Goal: Information Seeking & Learning: Learn about a topic

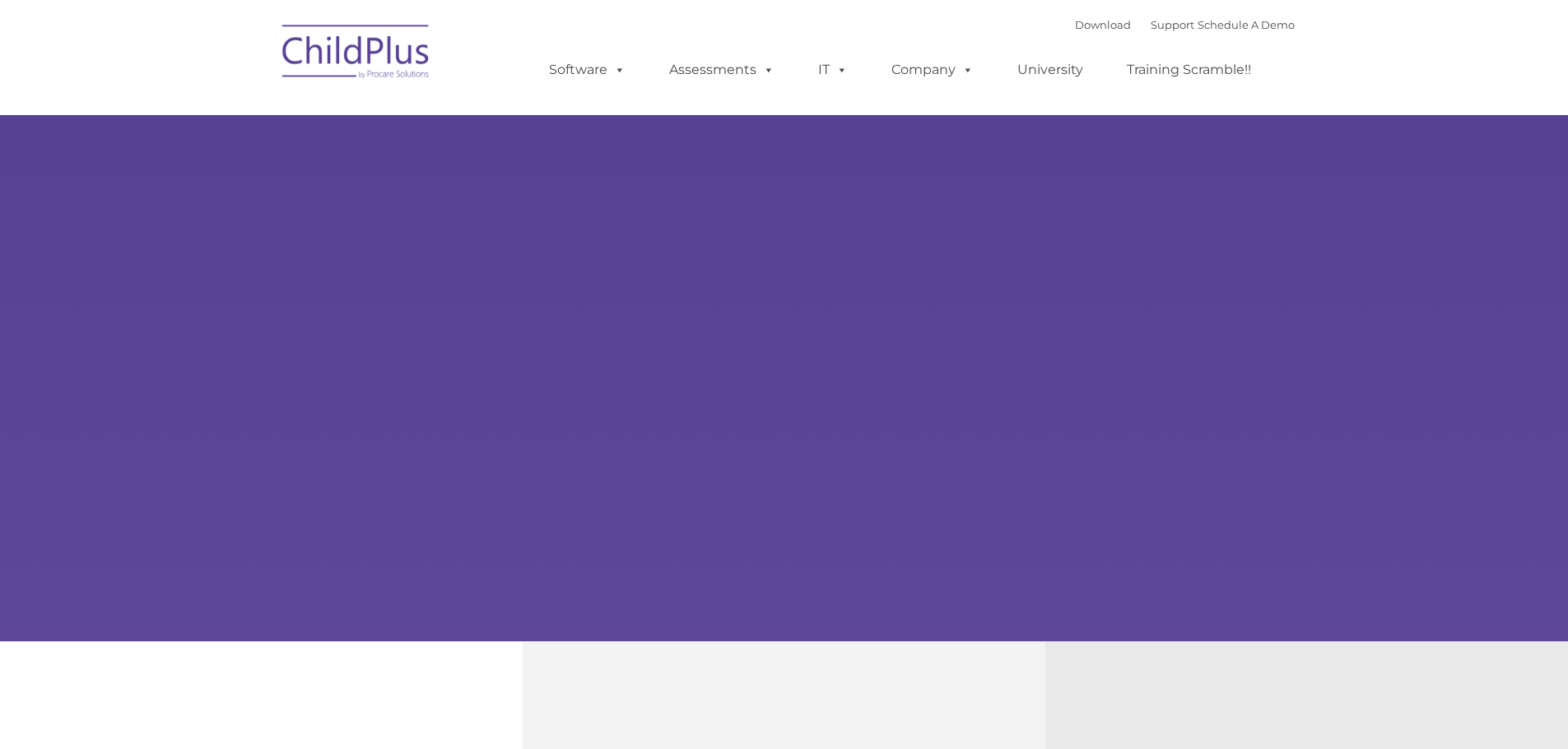
type input ""
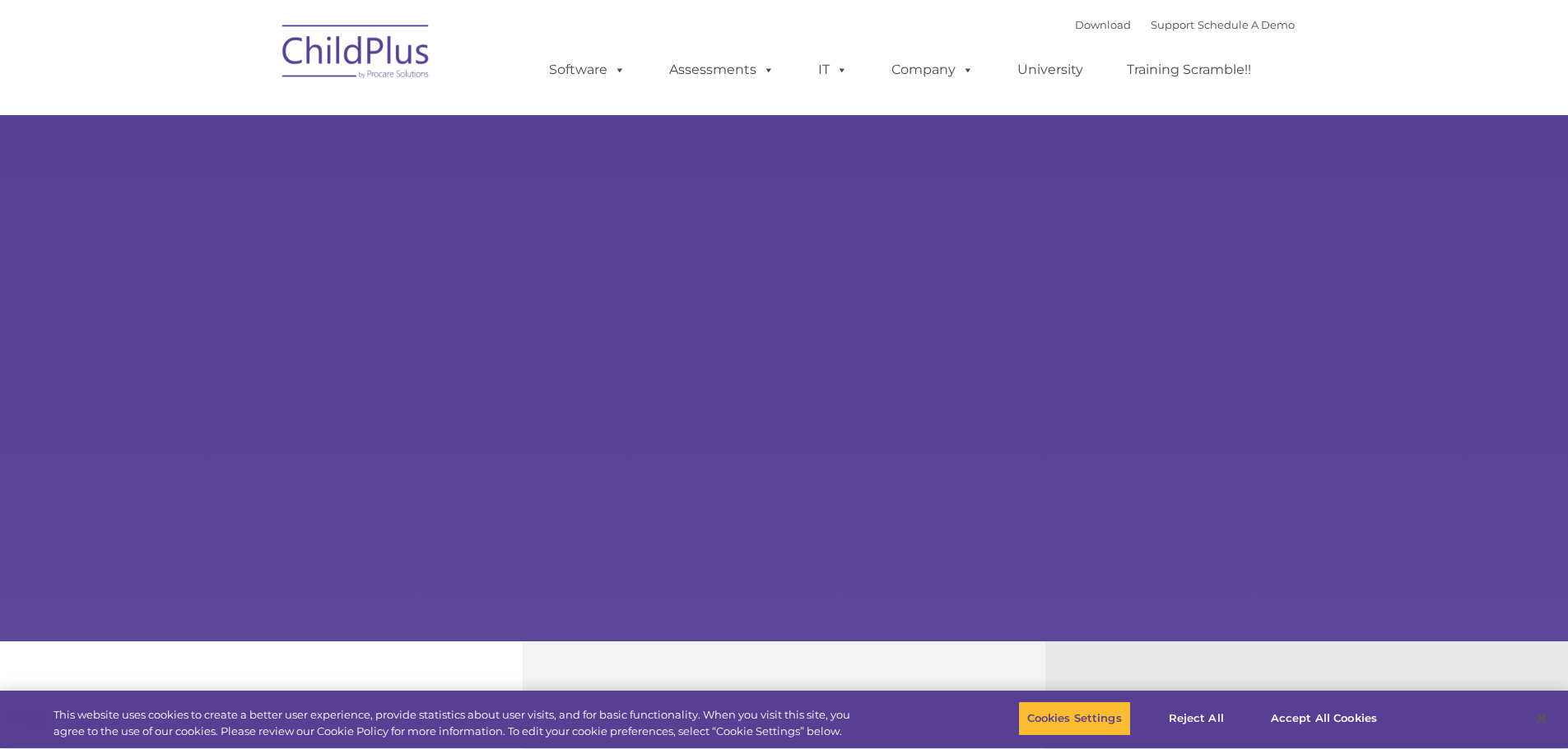
select select "MEDIUM"
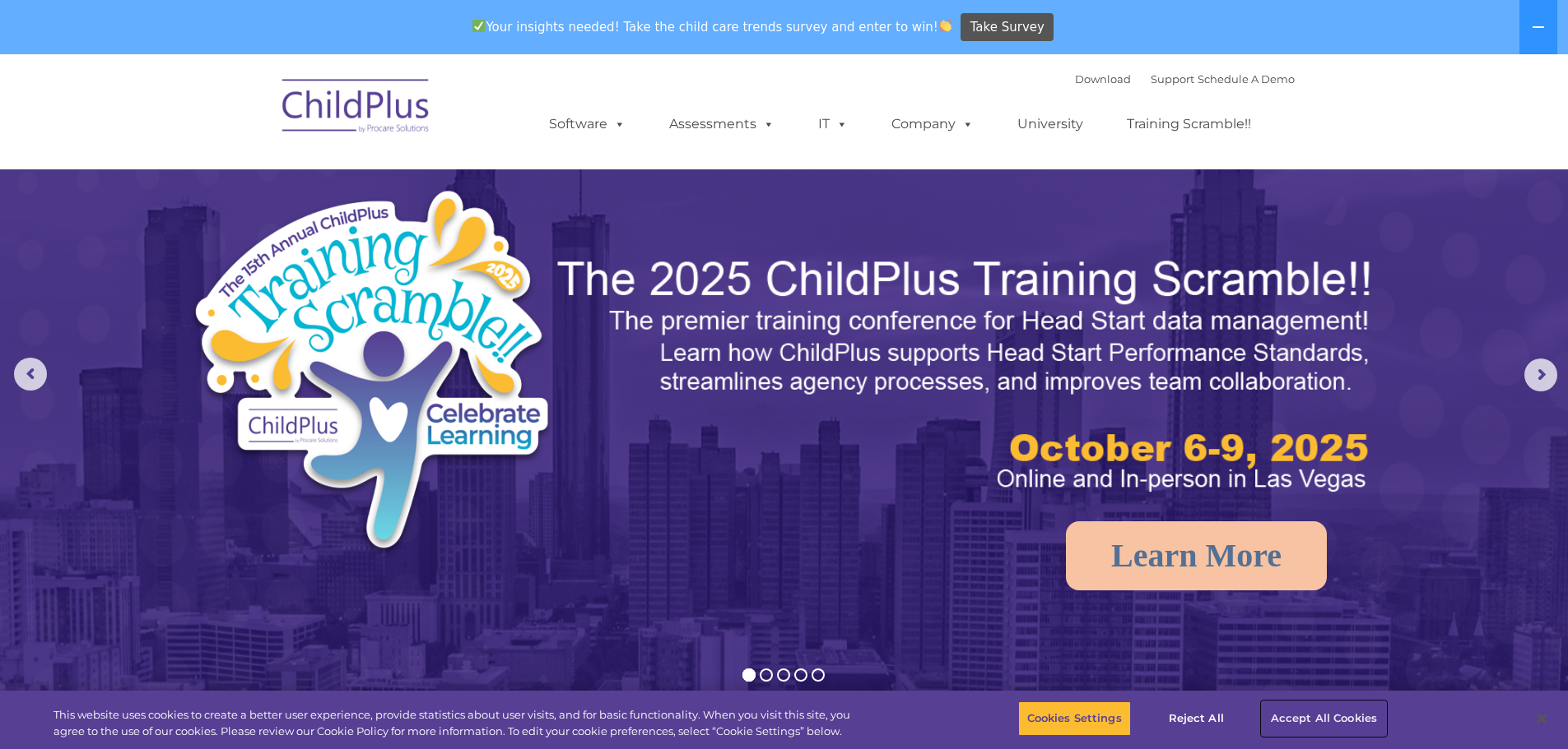
click at [1305, 720] on button "Accept All Cookies" at bounding box center [1323, 719] width 125 height 35
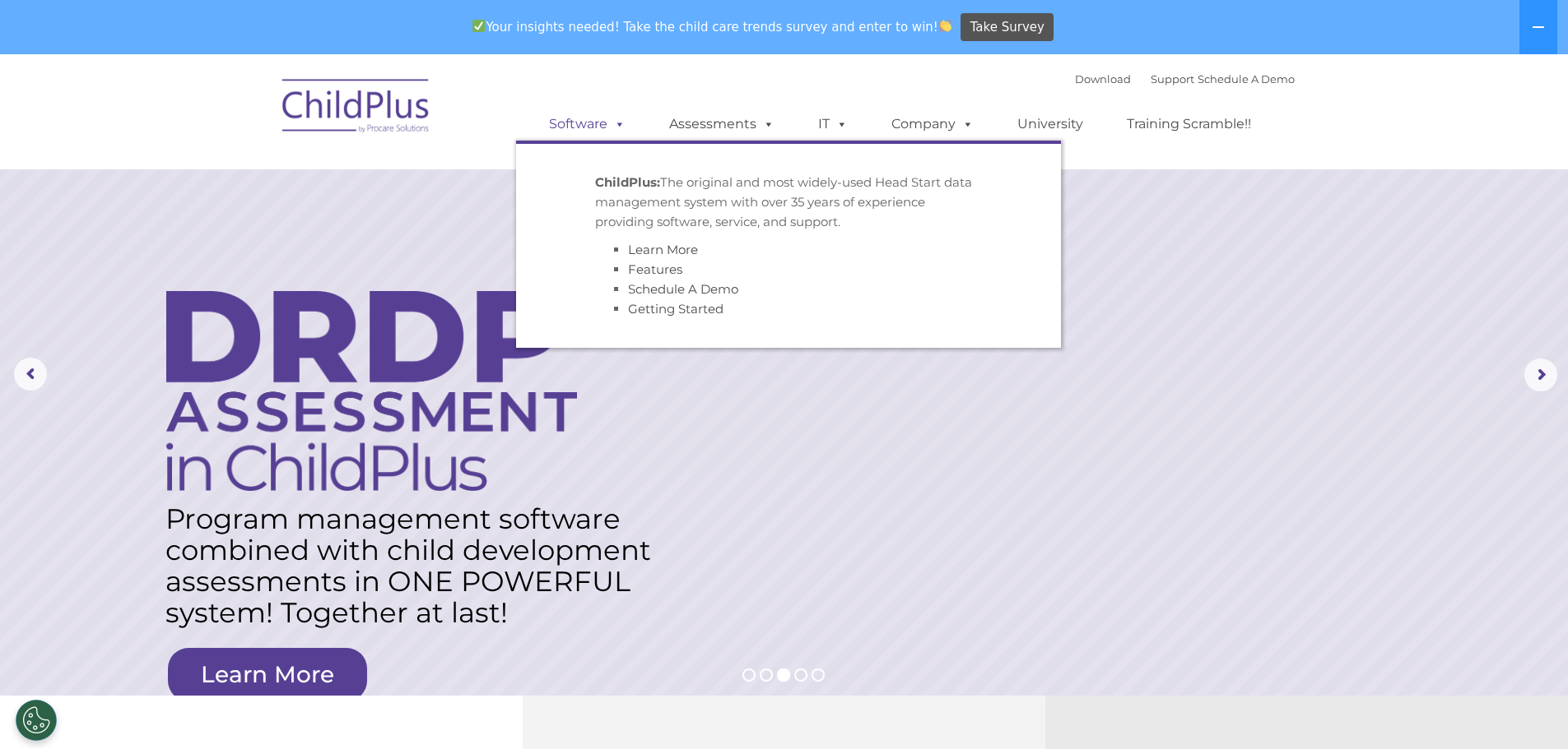
click at [588, 130] on link "Software" at bounding box center [587, 125] width 109 height 33
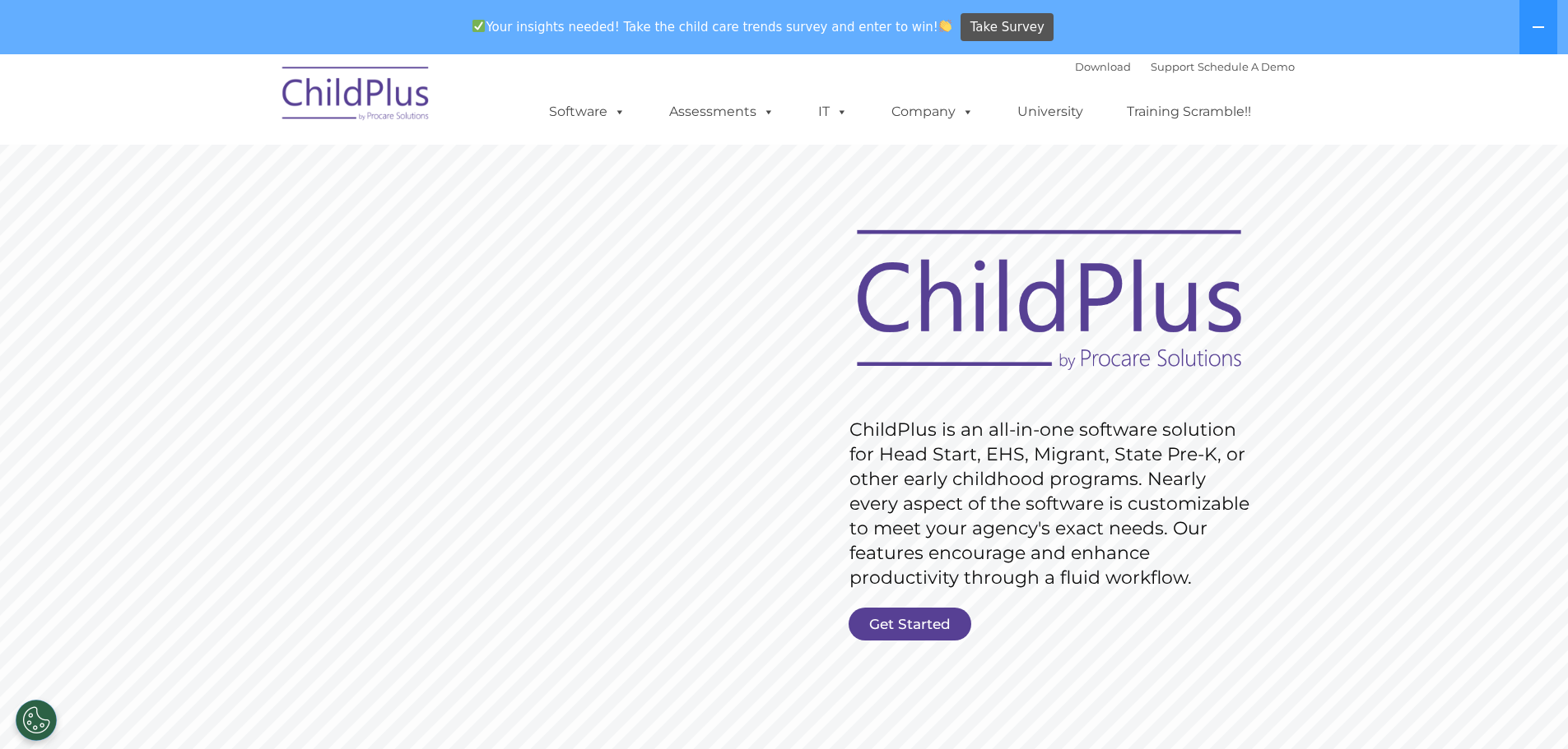
click at [360, 95] on img at bounding box center [356, 96] width 165 height 82
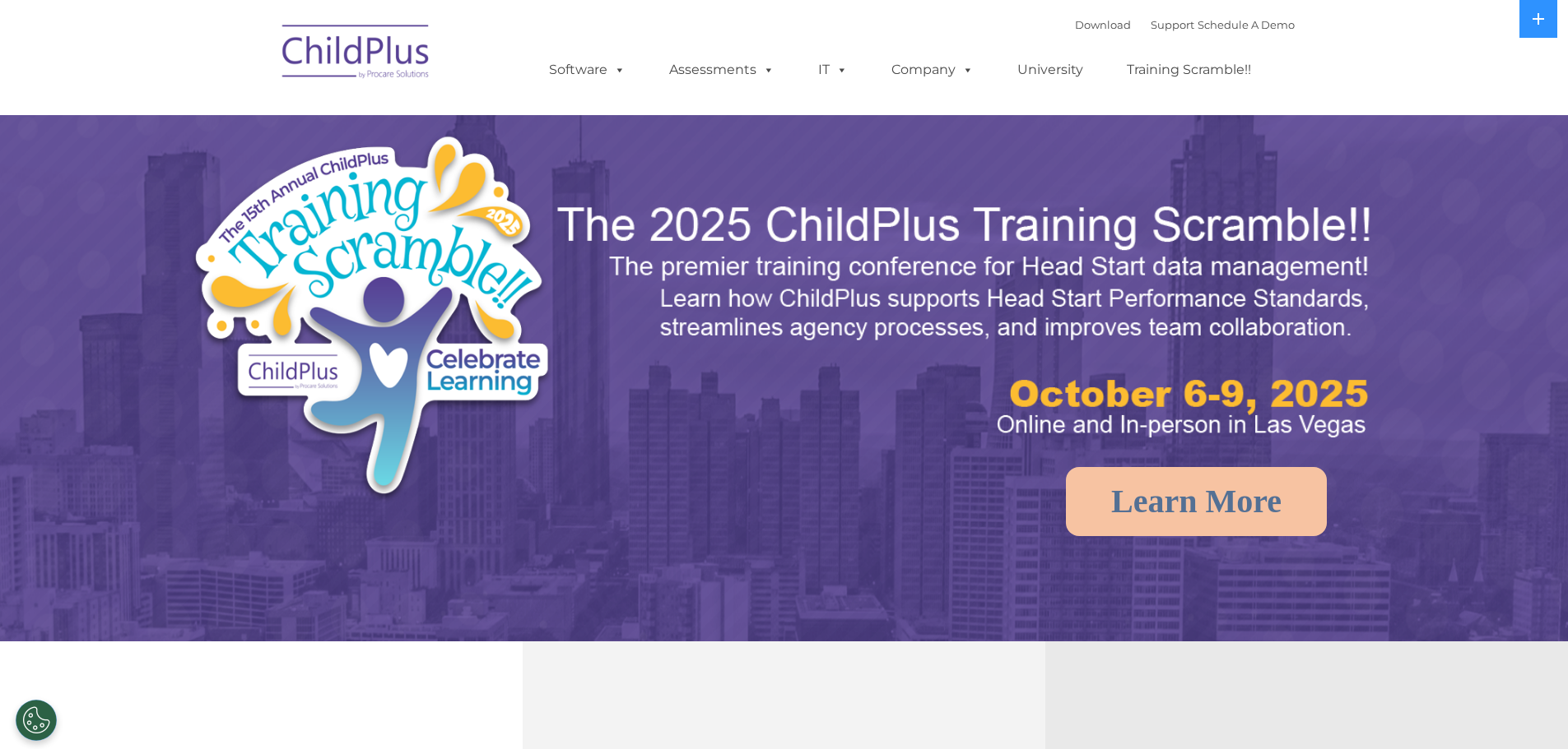
select select "MEDIUM"
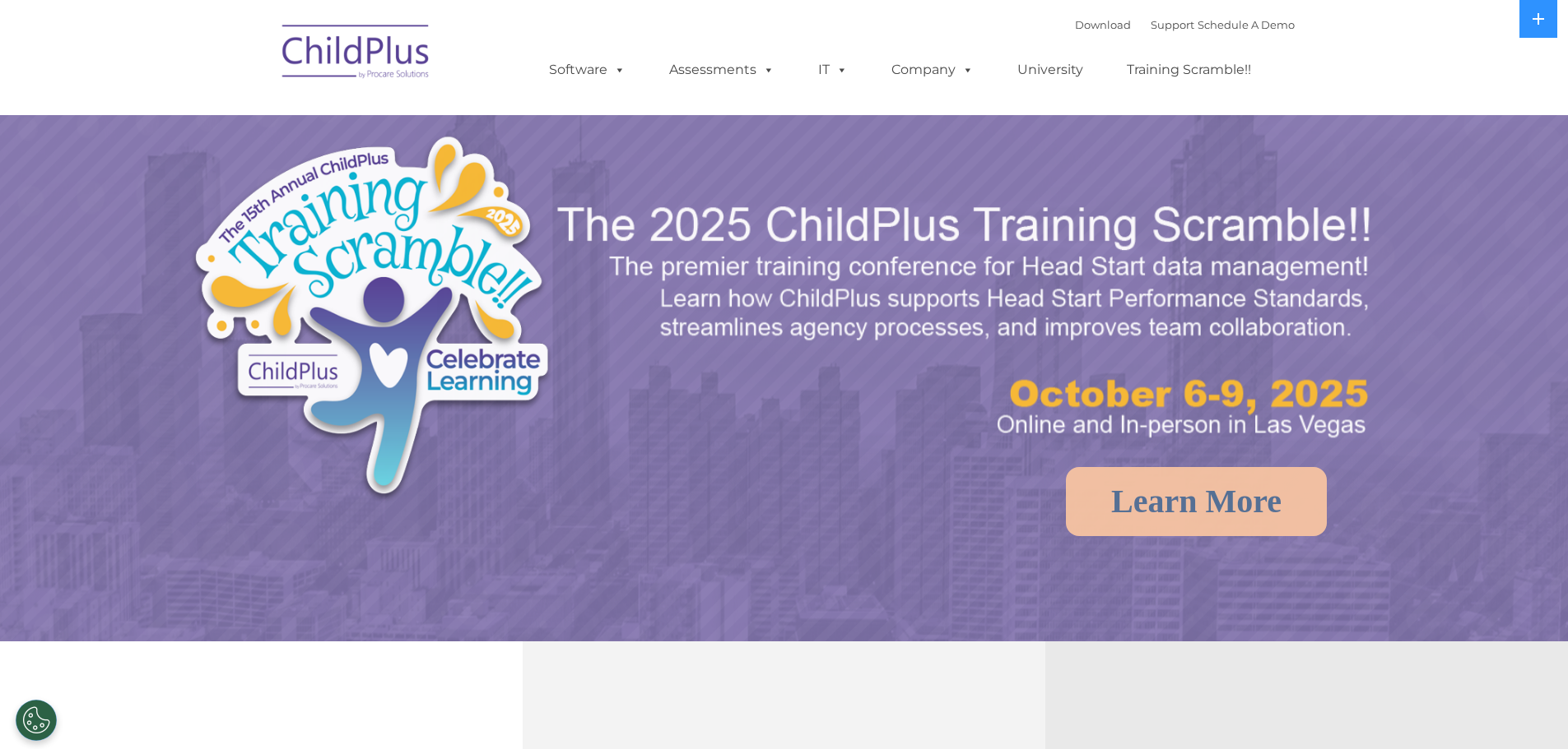
select select "MEDIUM"
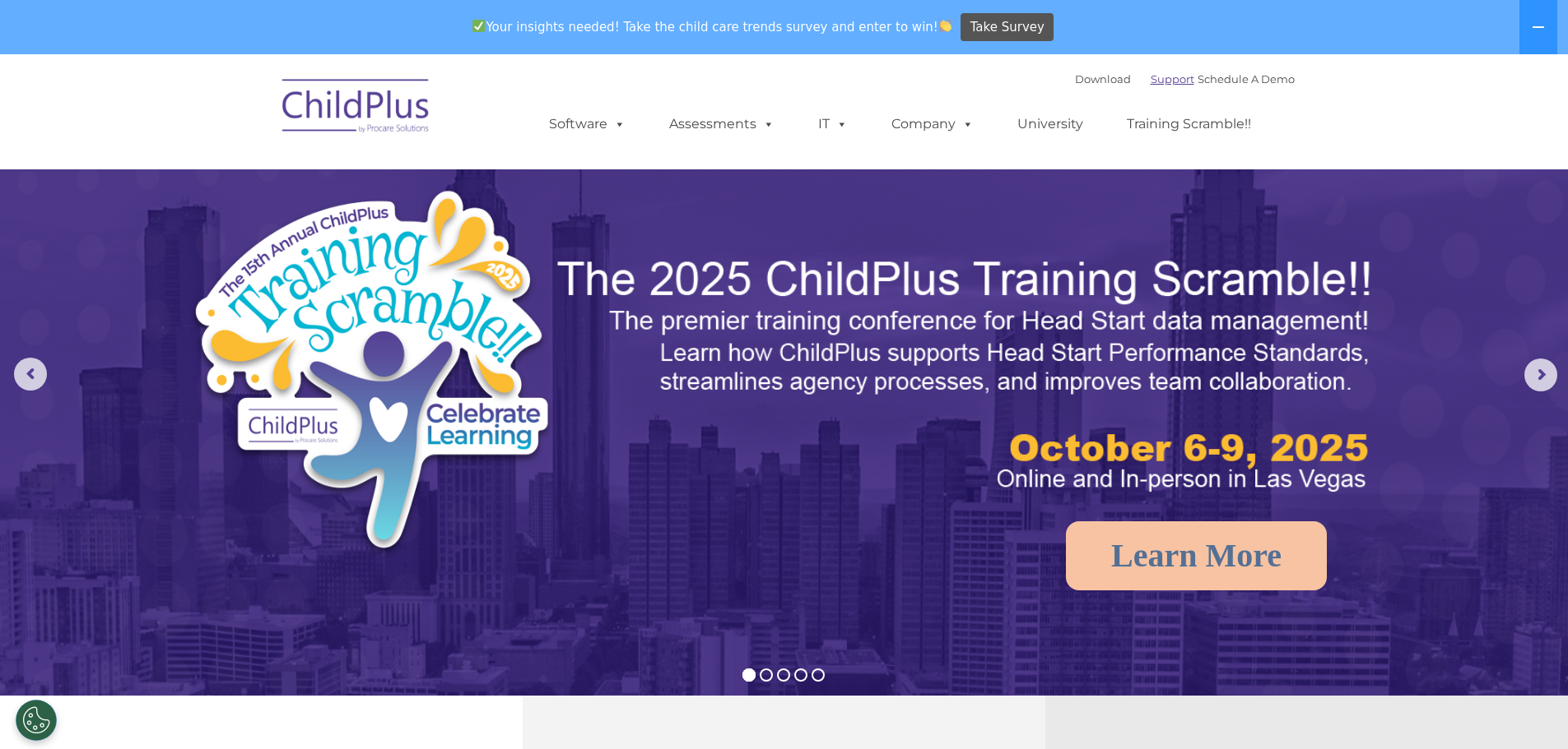
click at [1151, 81] on link "Support" at bounding box center [1172, 79] width 44 height 13
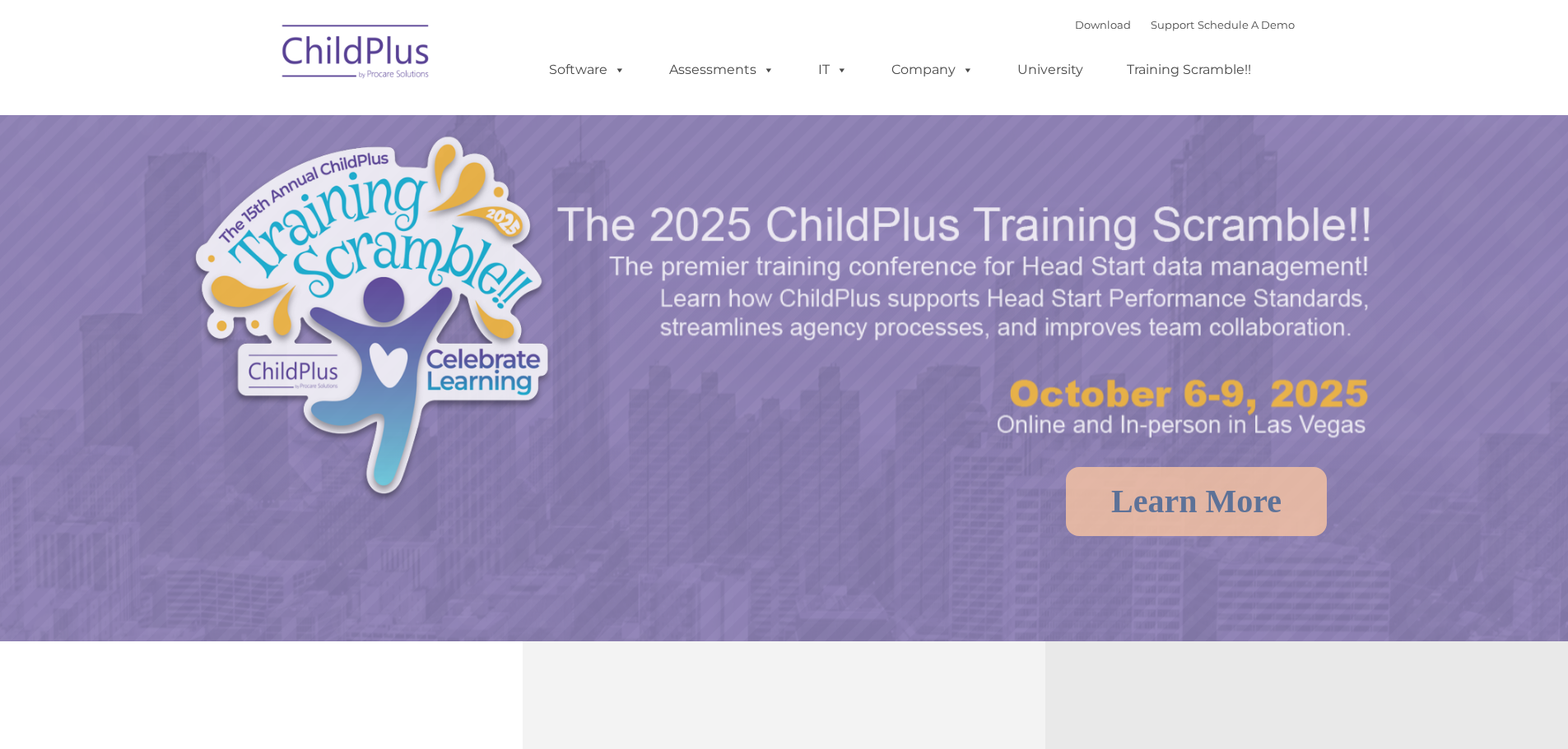
select select "MEDIUM"
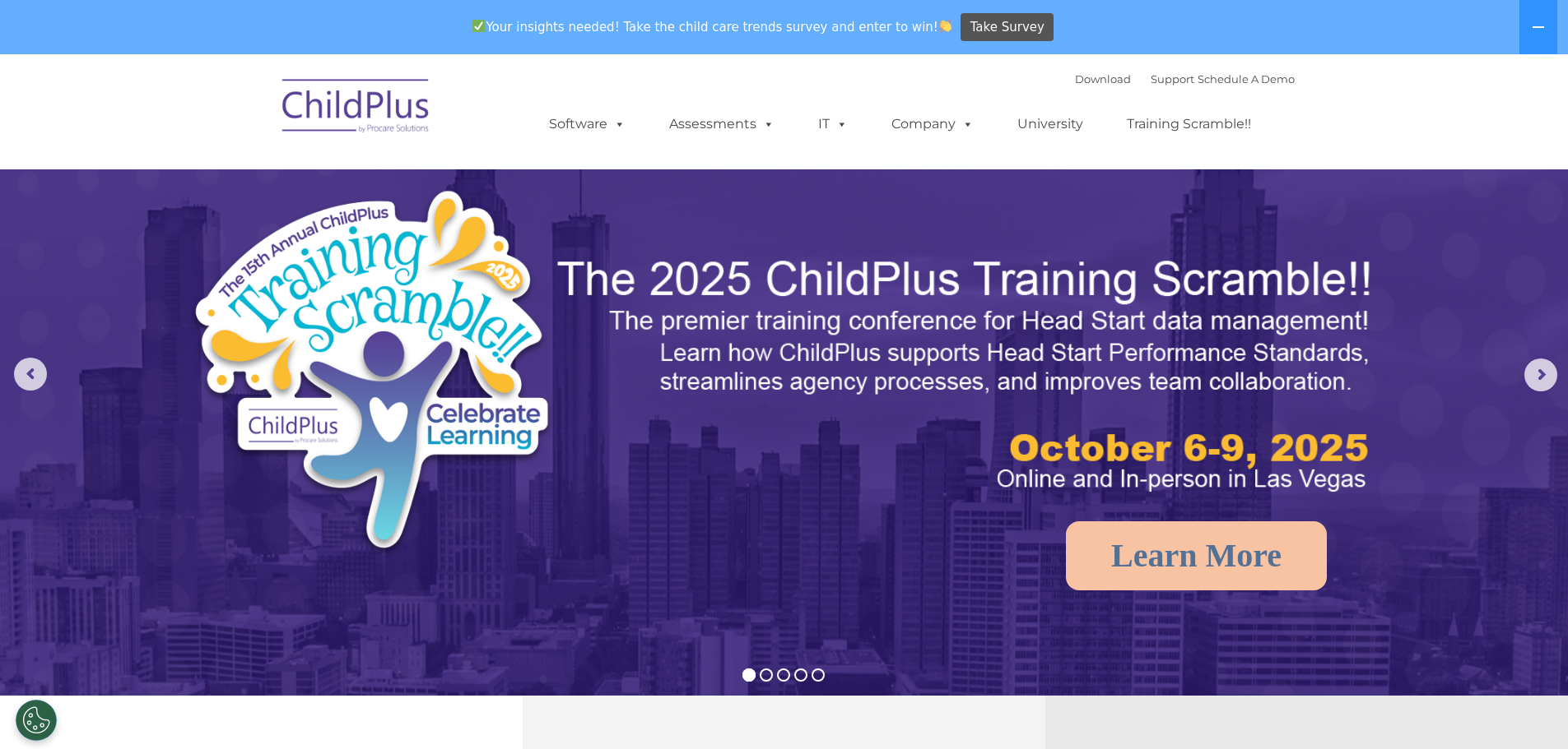
click at [386, 117] on img at bounding box center [356, 108] width 165 height 82
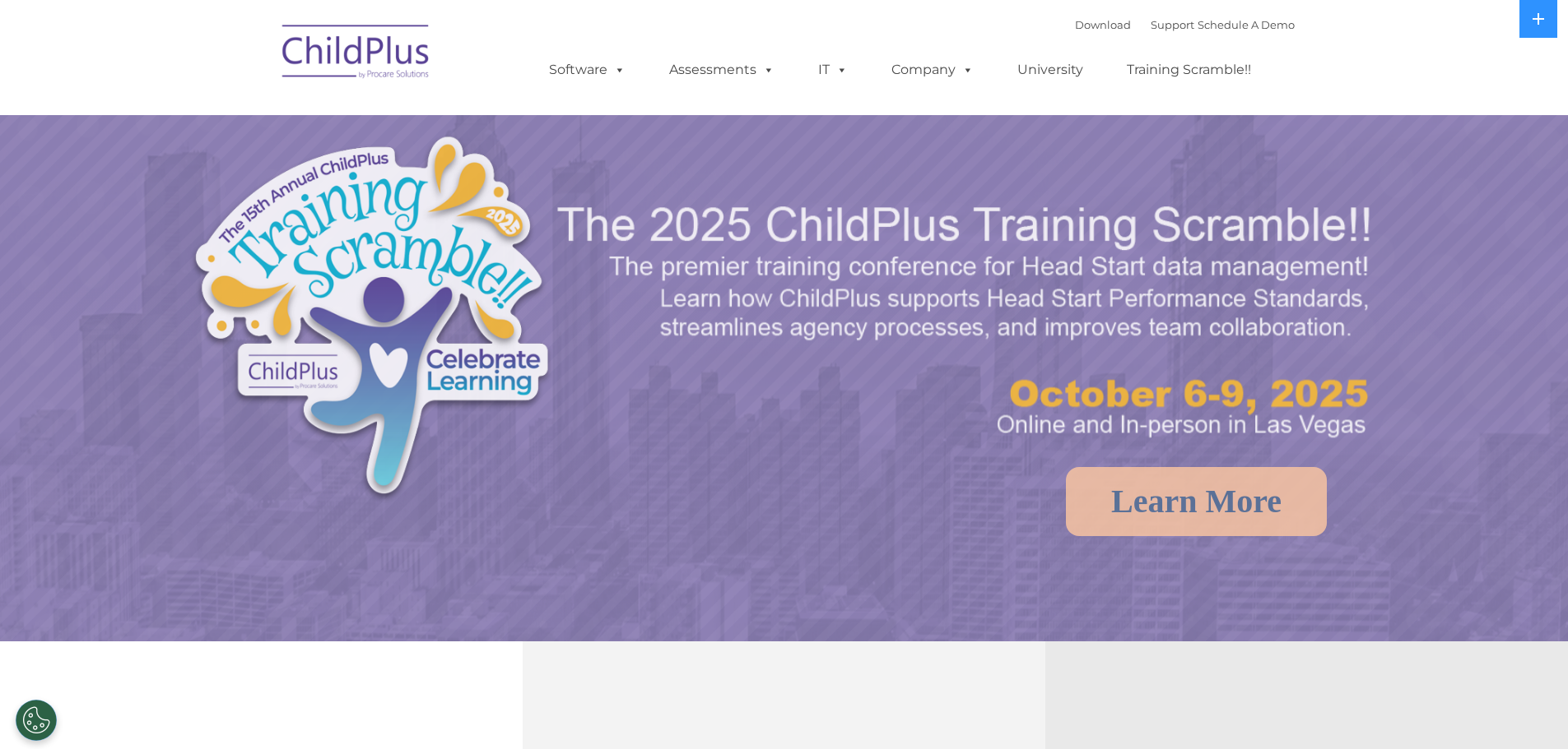
select select "MEDIUM"
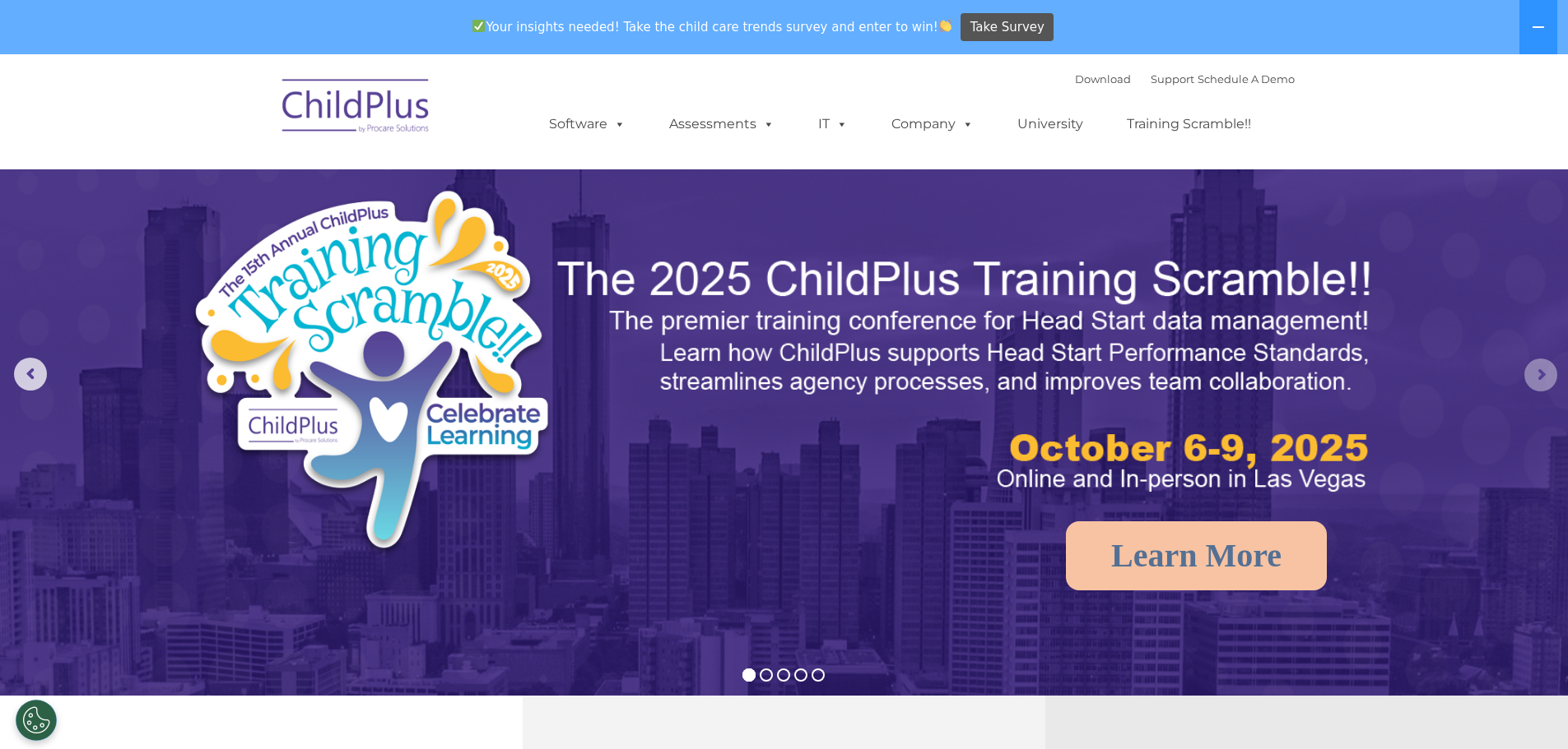
click at [1534, 371] on rs-arrow at bounding box center [1541, 375] width 33 height 33
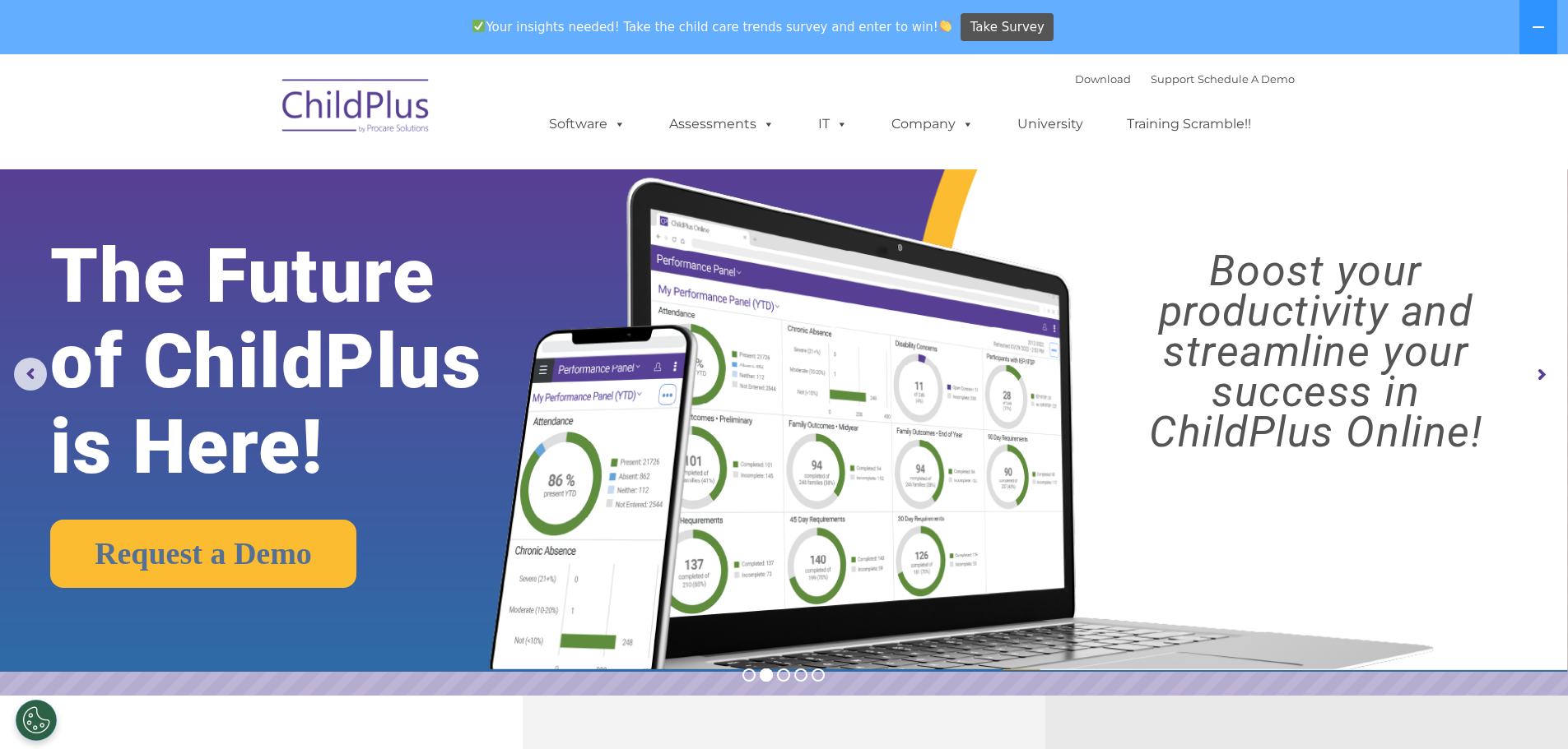
click at [1534, 371] on rs-arrow at bounding box center [1541, 375] width 33 height 33
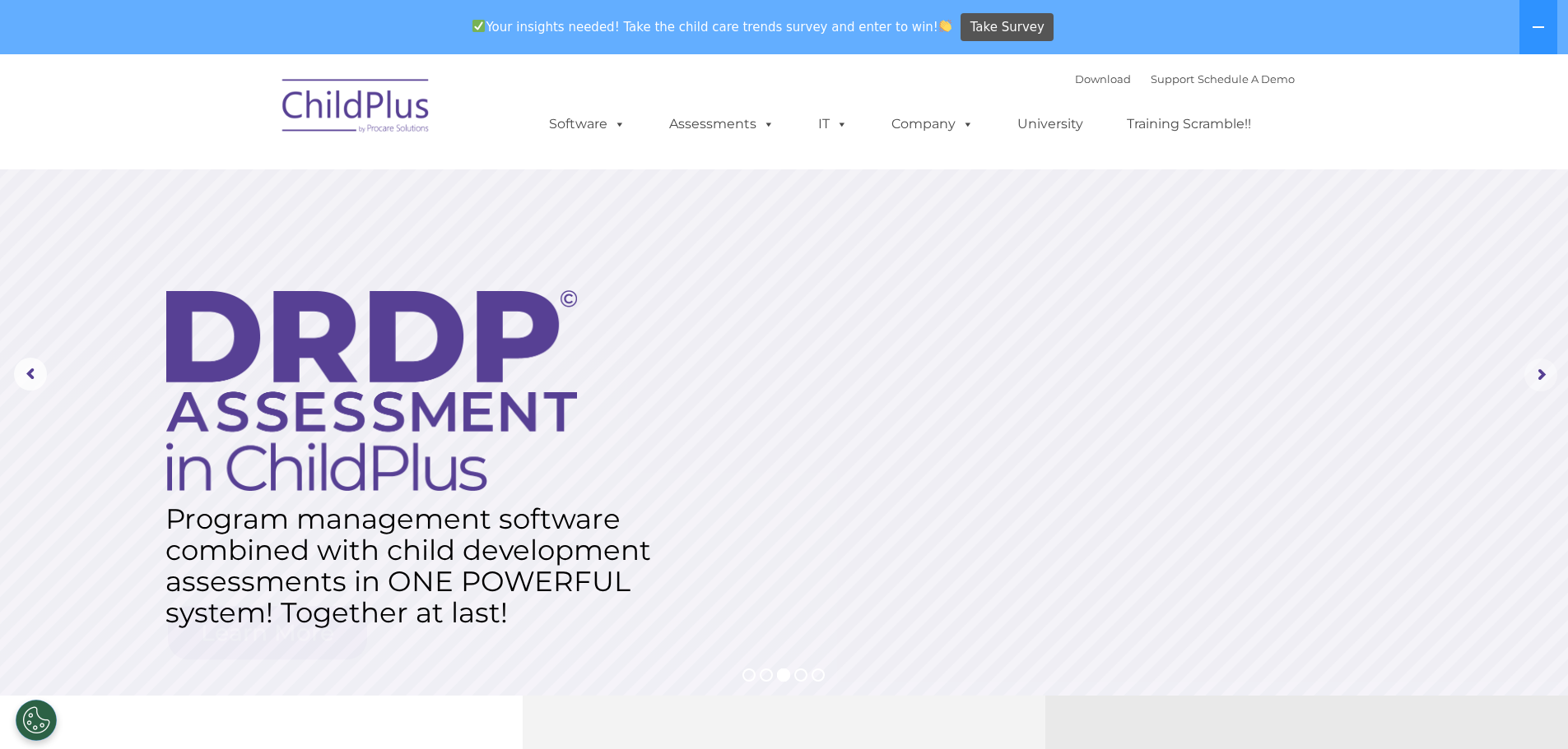
click at [1534, 371] on rs-arrow at bounding box center [1541, 375] width 33 height 33
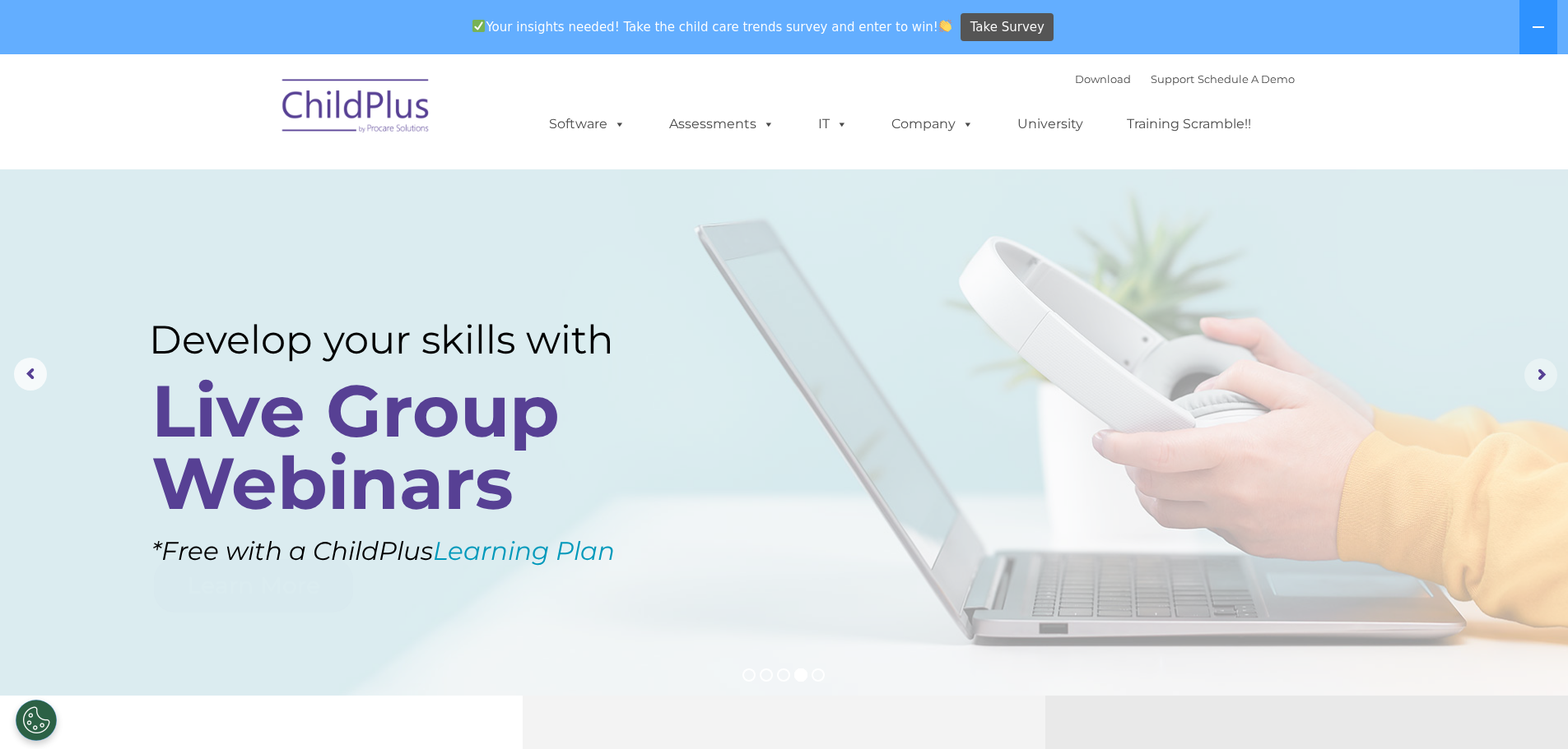
click at [1534, 371] on rs-arrow at bounding box center [1541, 375] width 33 height 33
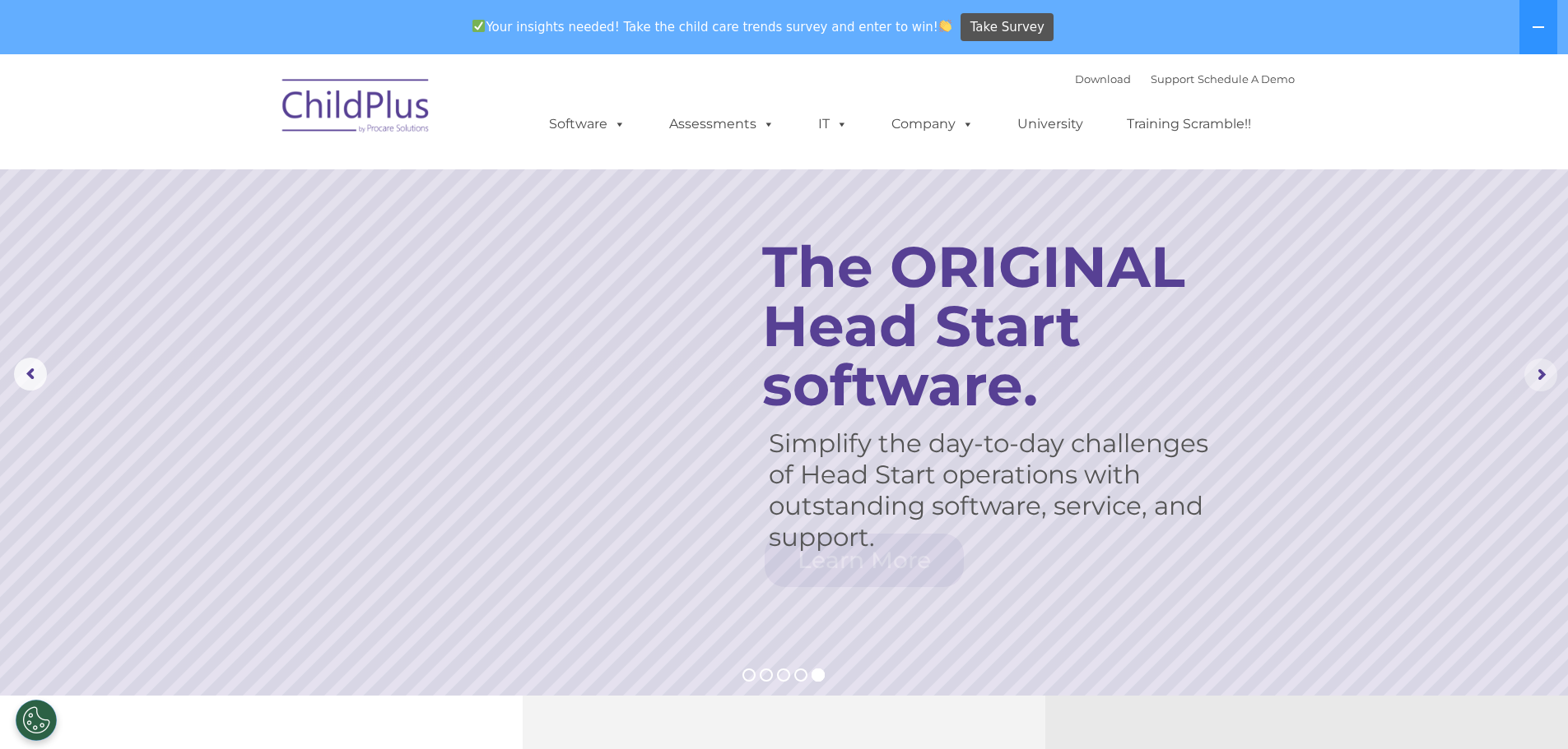
click at [1534, 371] on rs-arrow at bounding box center [1541, 375] width 33 height 33
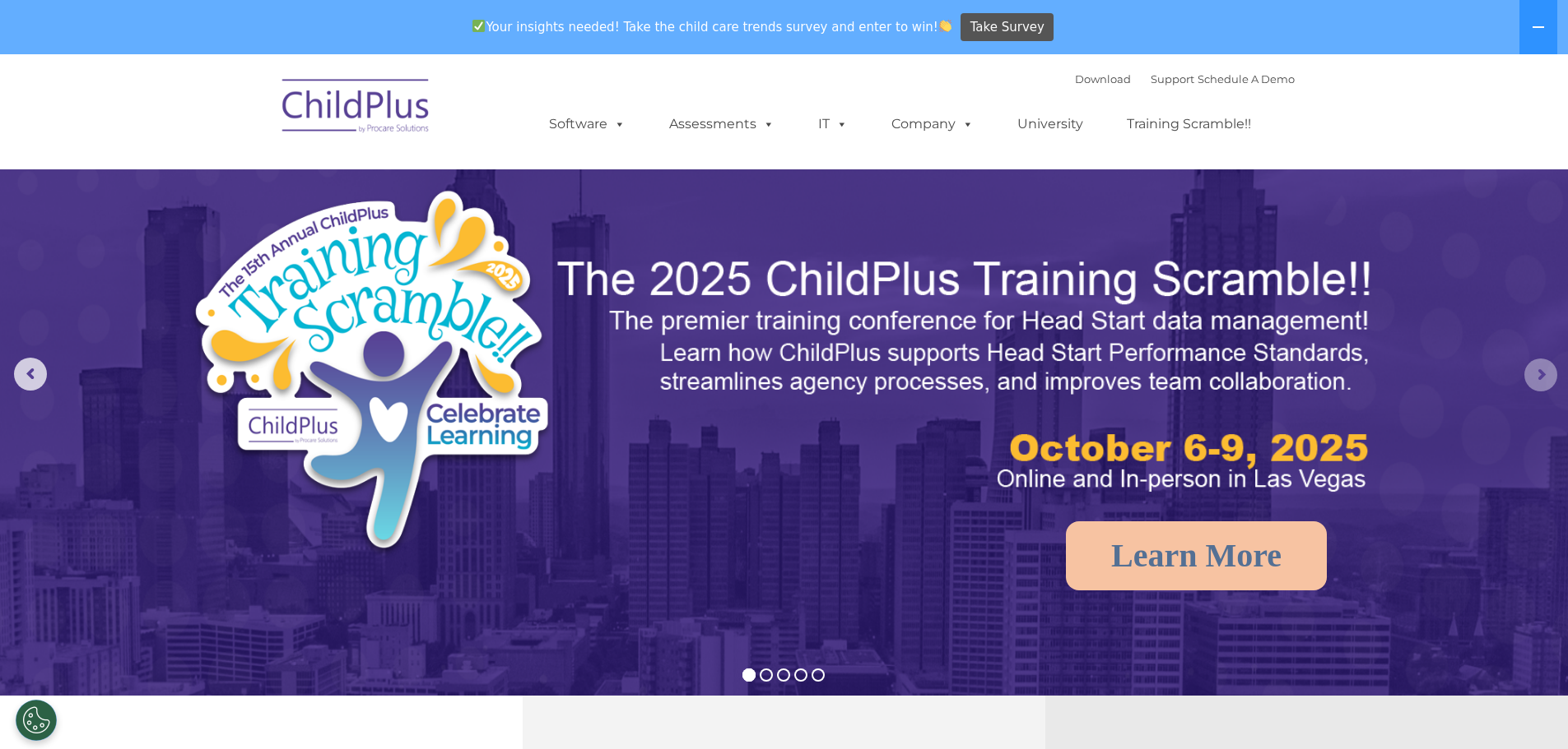
click at [1534, 371] on rs-arrow at bounding box center [1541, 375] width 33 height 33
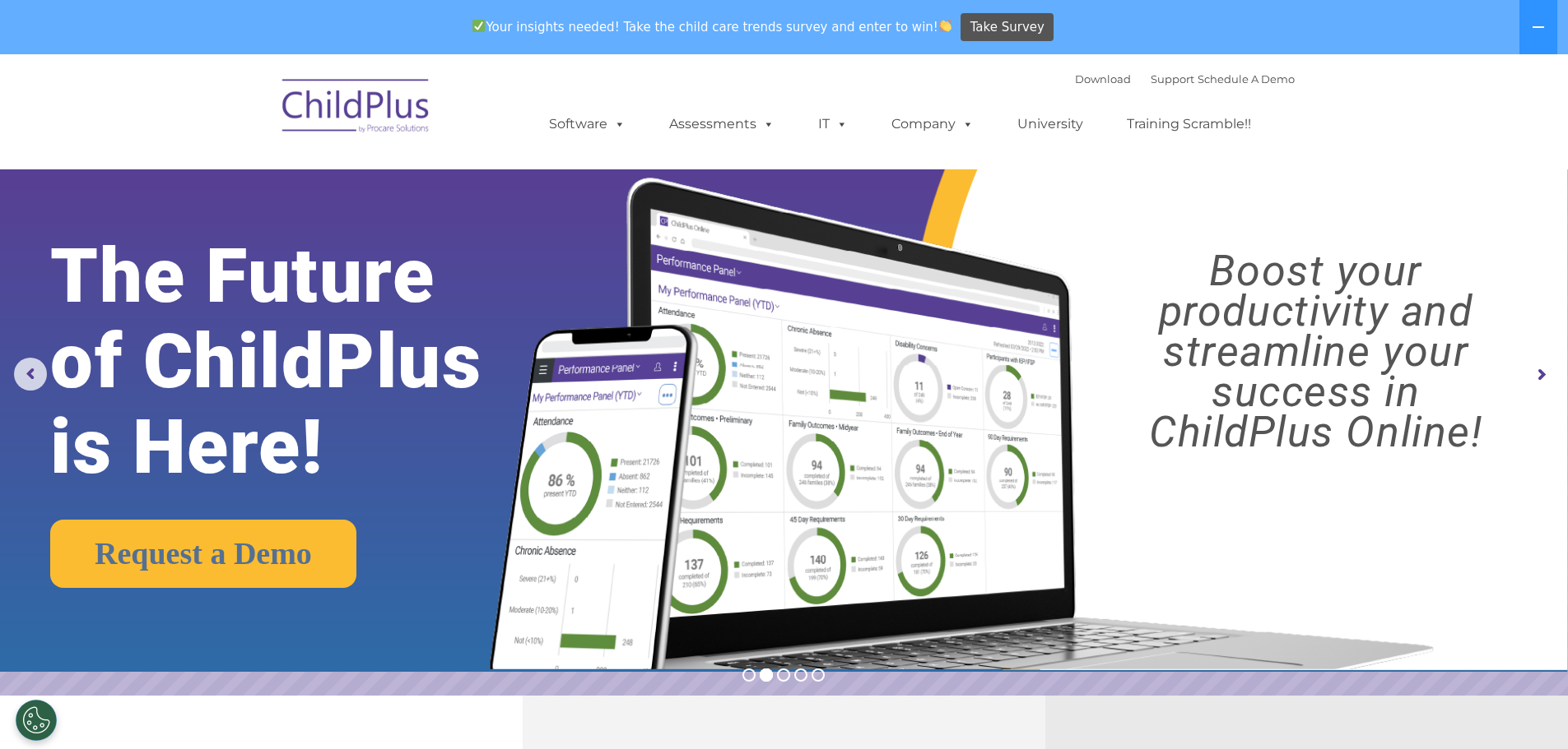
click at [1534, 371] on rs-arrow at bounding box center [1541, 375] width 33 height 33
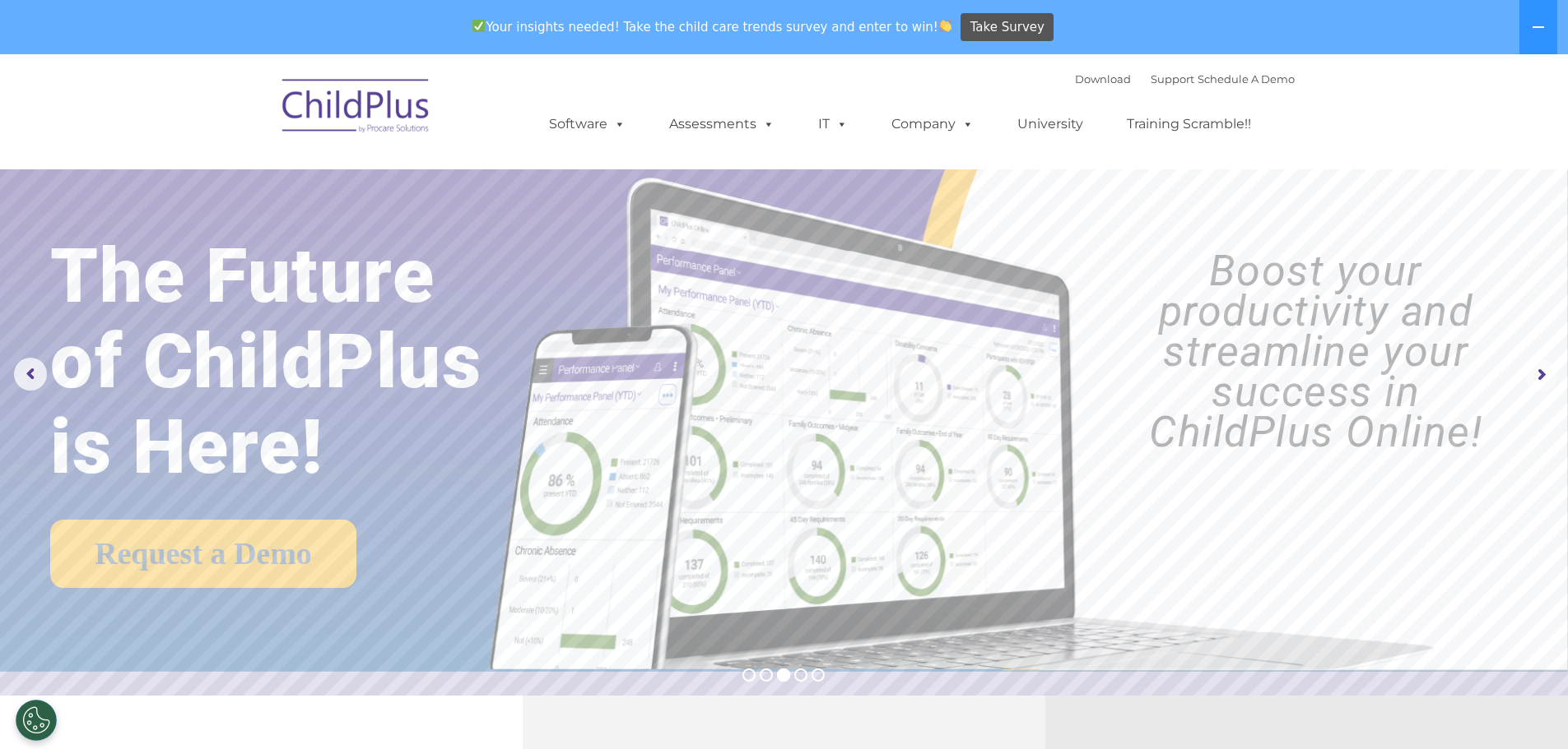
click at [1534, 371] on rs-arrow at bounding box center [1541, 375] width 33 height 33
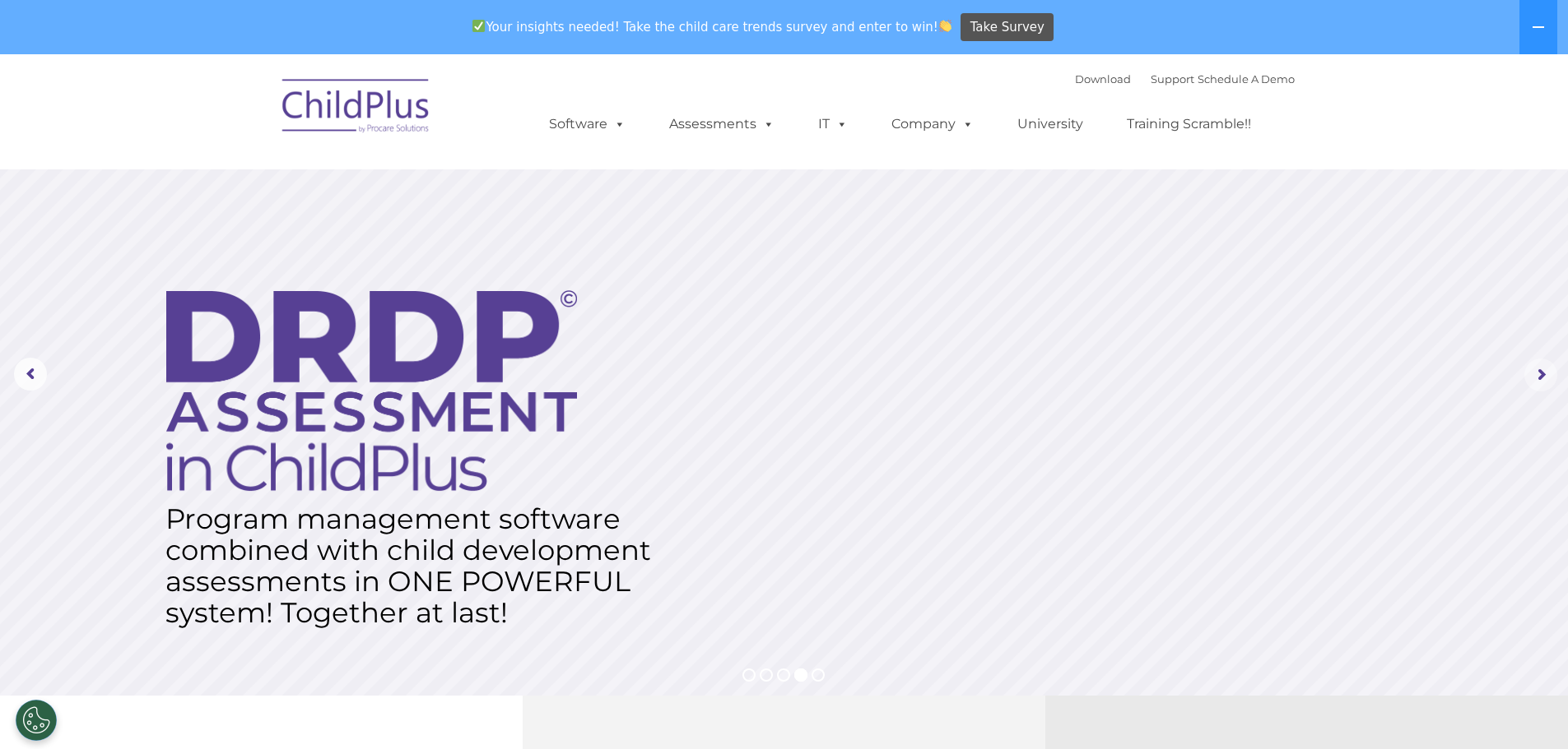
click at [1534, 371] on rs-arrow at bounding box center [1541, 375] width 33 height 33
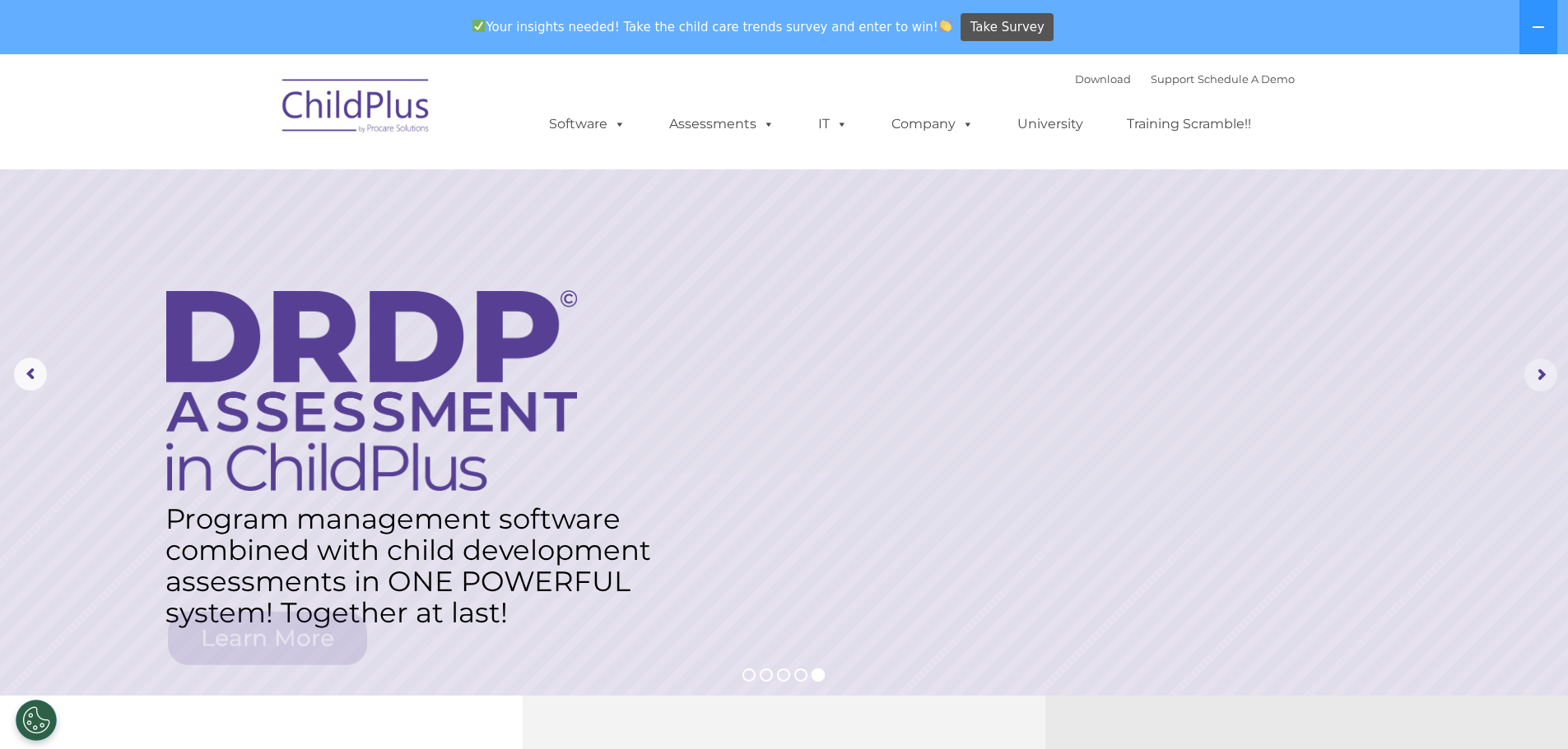
click at [1534, 371] on rs-arrow at bounding box center [1541, 375] width 33 height 33
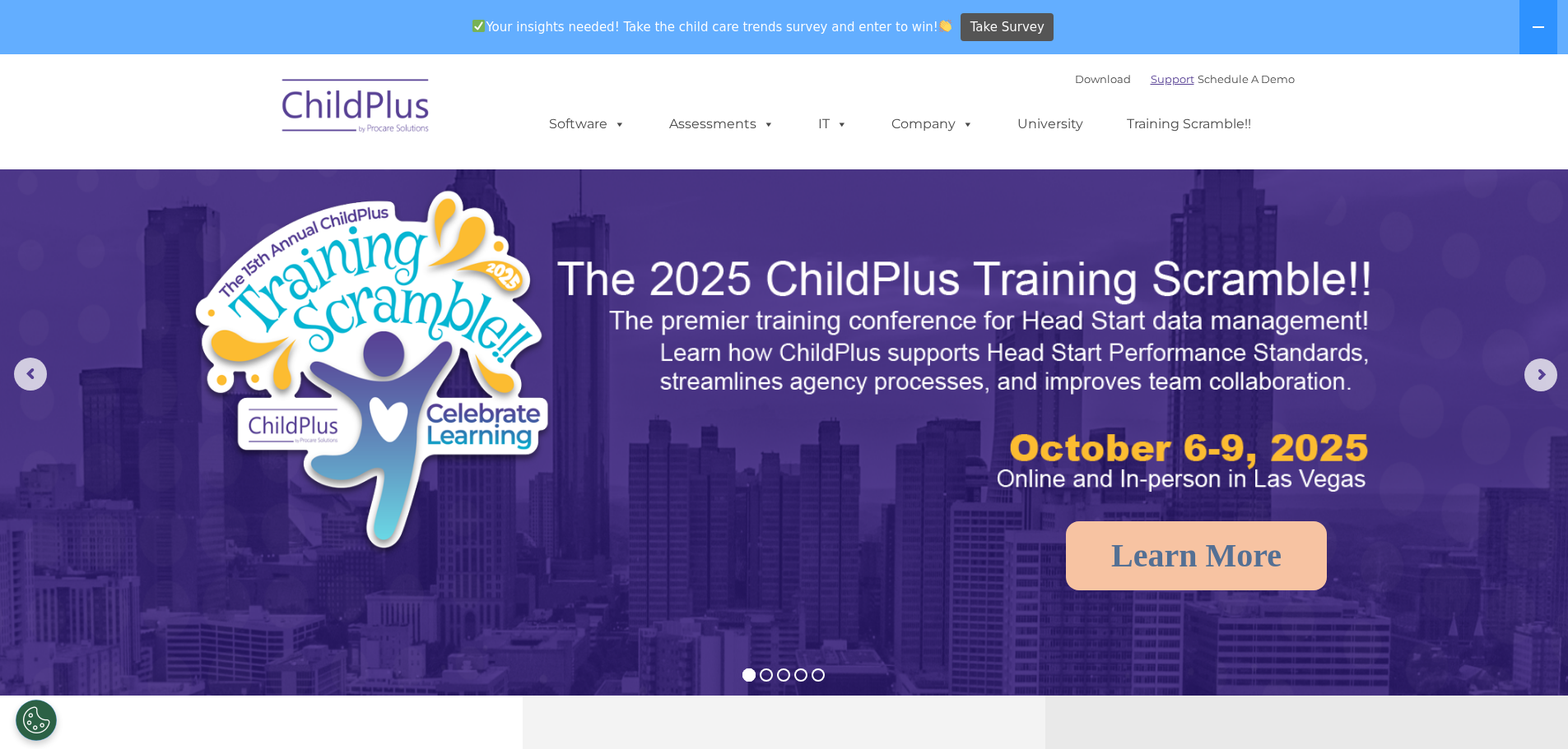
click at [1151, 81] on link "Support" at bounding box center [1172, 79] width 44 height 13
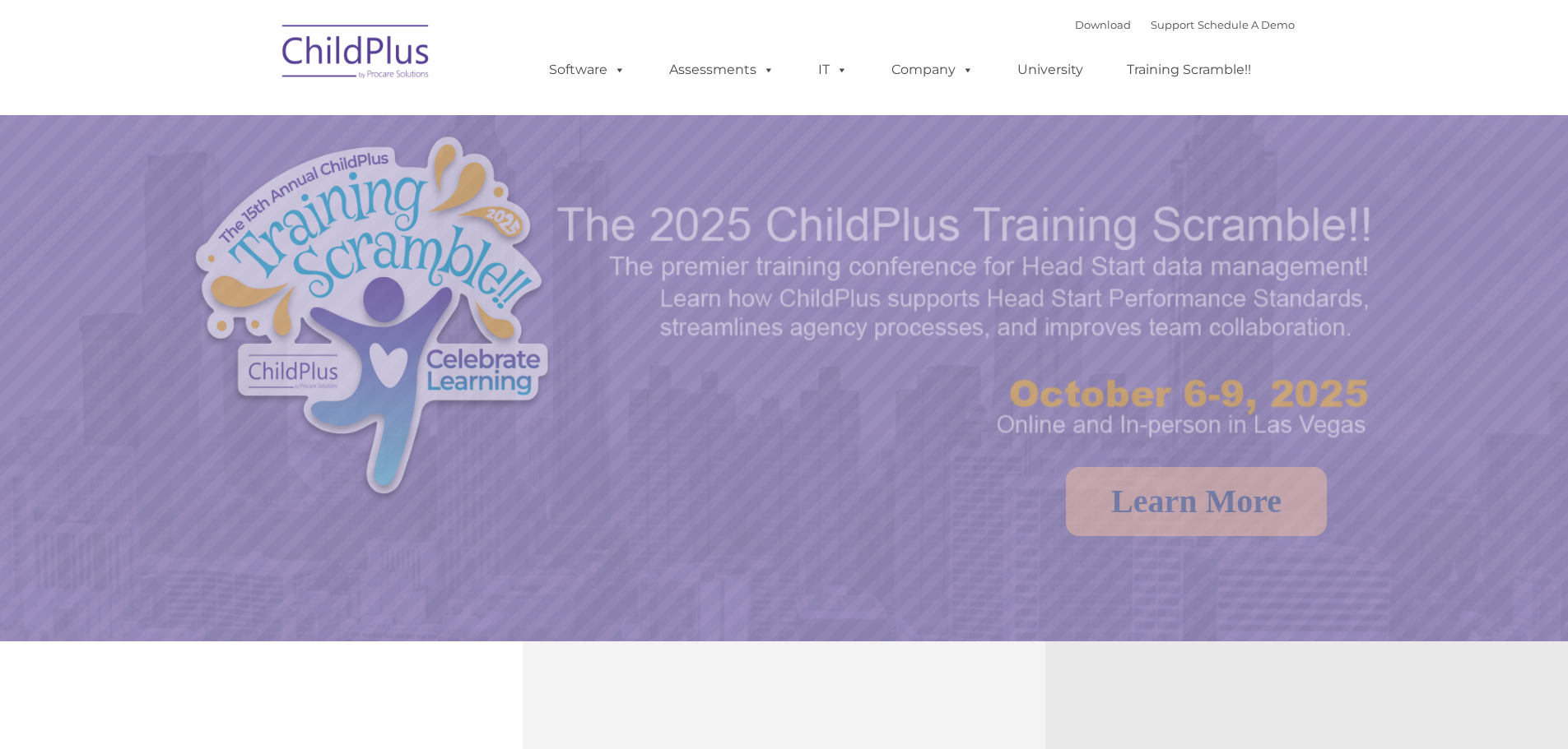
select select "MEDIUM"
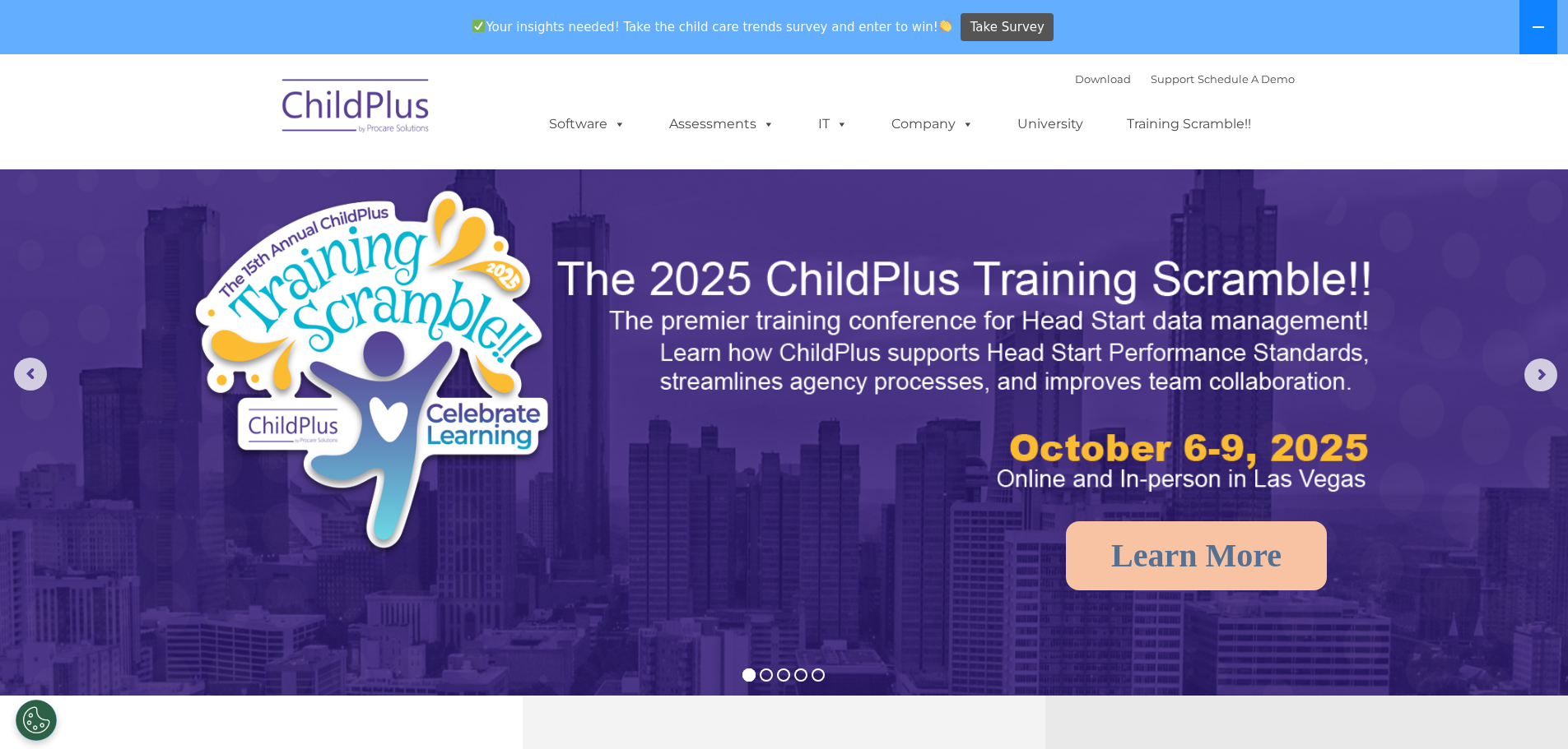
click at [1539, 26] on icon at bounding box center [1538, 27] width 12 height 2
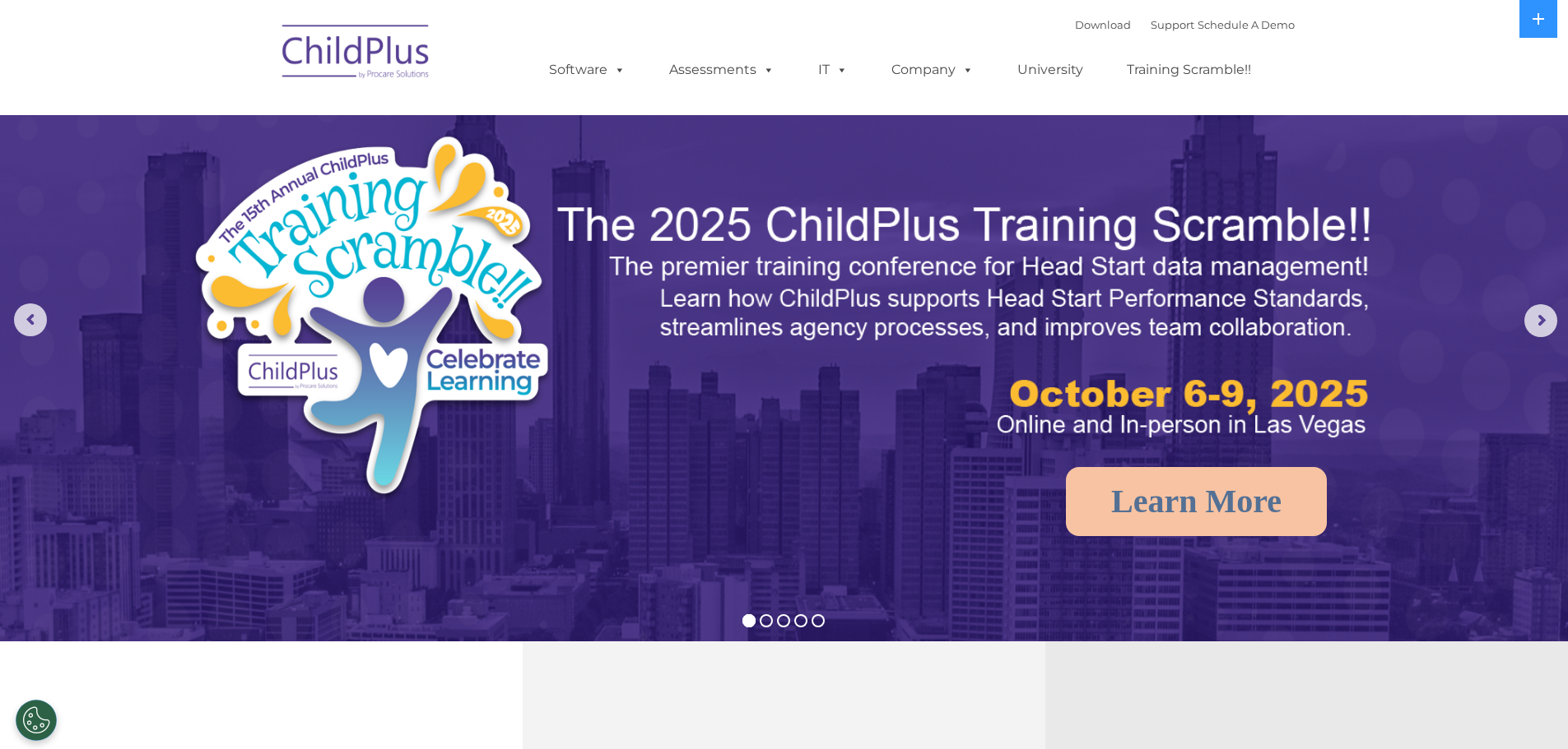
drag, startPoint x: 1538, startPoint y: 26, endPoint x: 1242, endPoint y: 210, distance: 348.5
click at [1242, 210] on img at bounding box center [968, 321] width 826 height 246
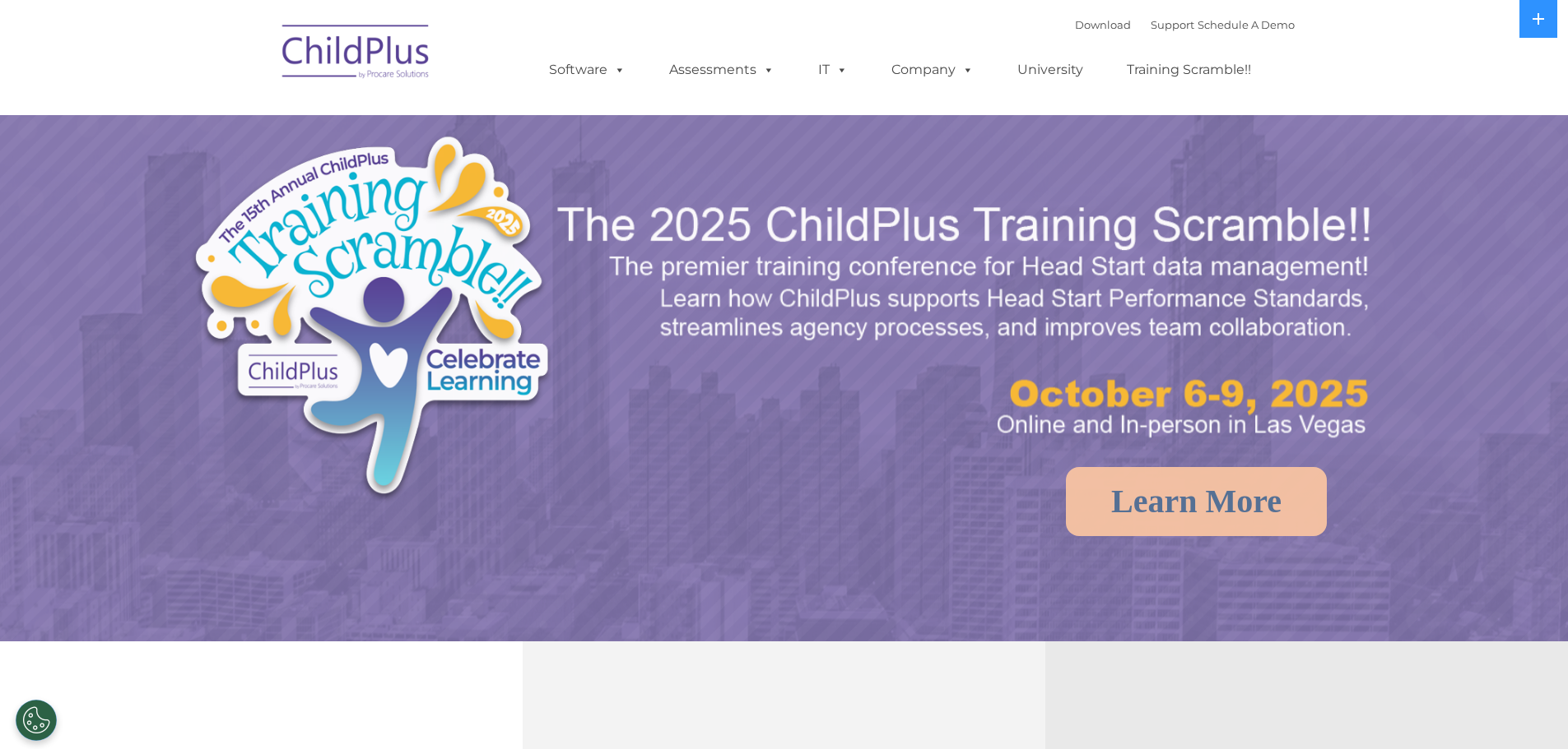
select select "MEDIUM"
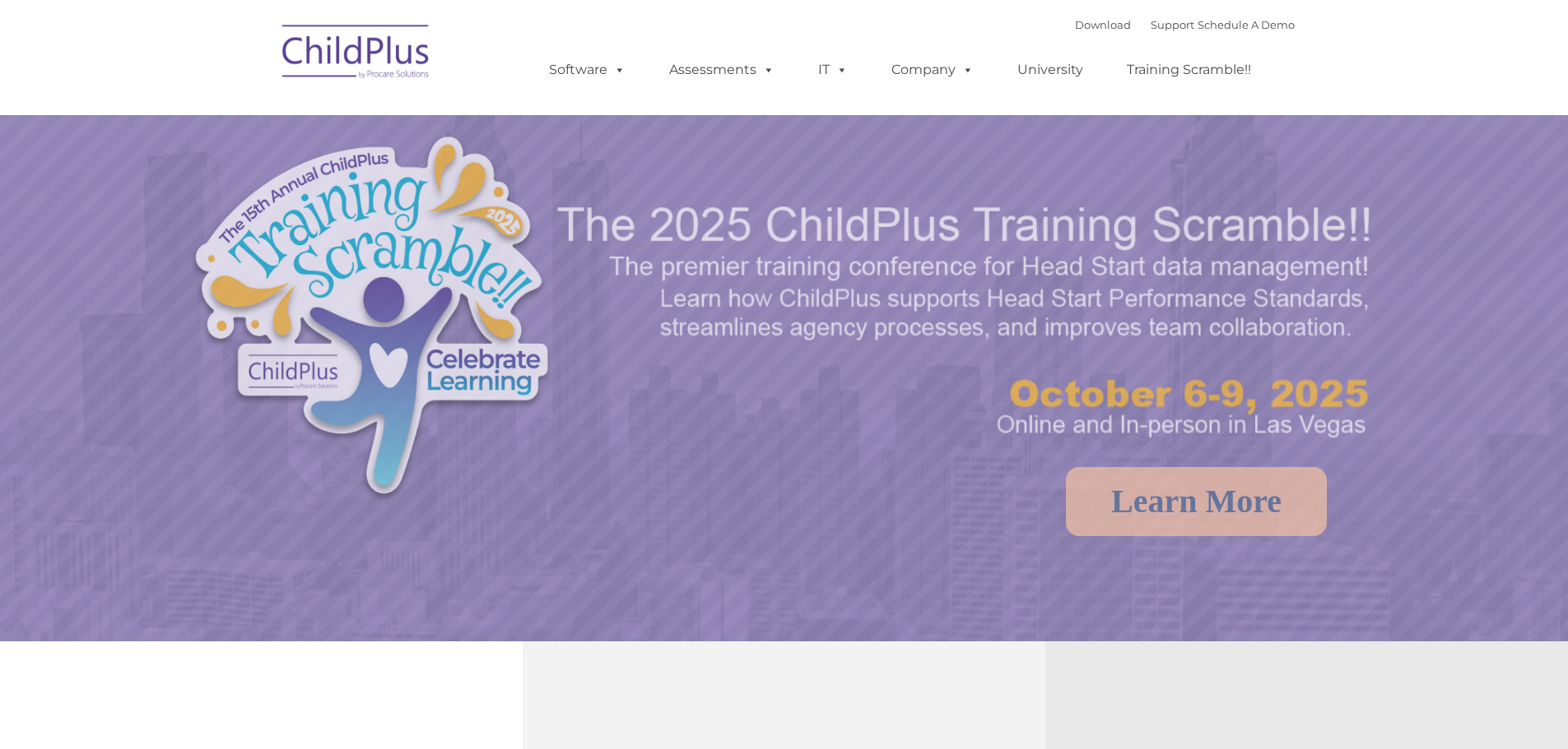
select select "MEDIUM"
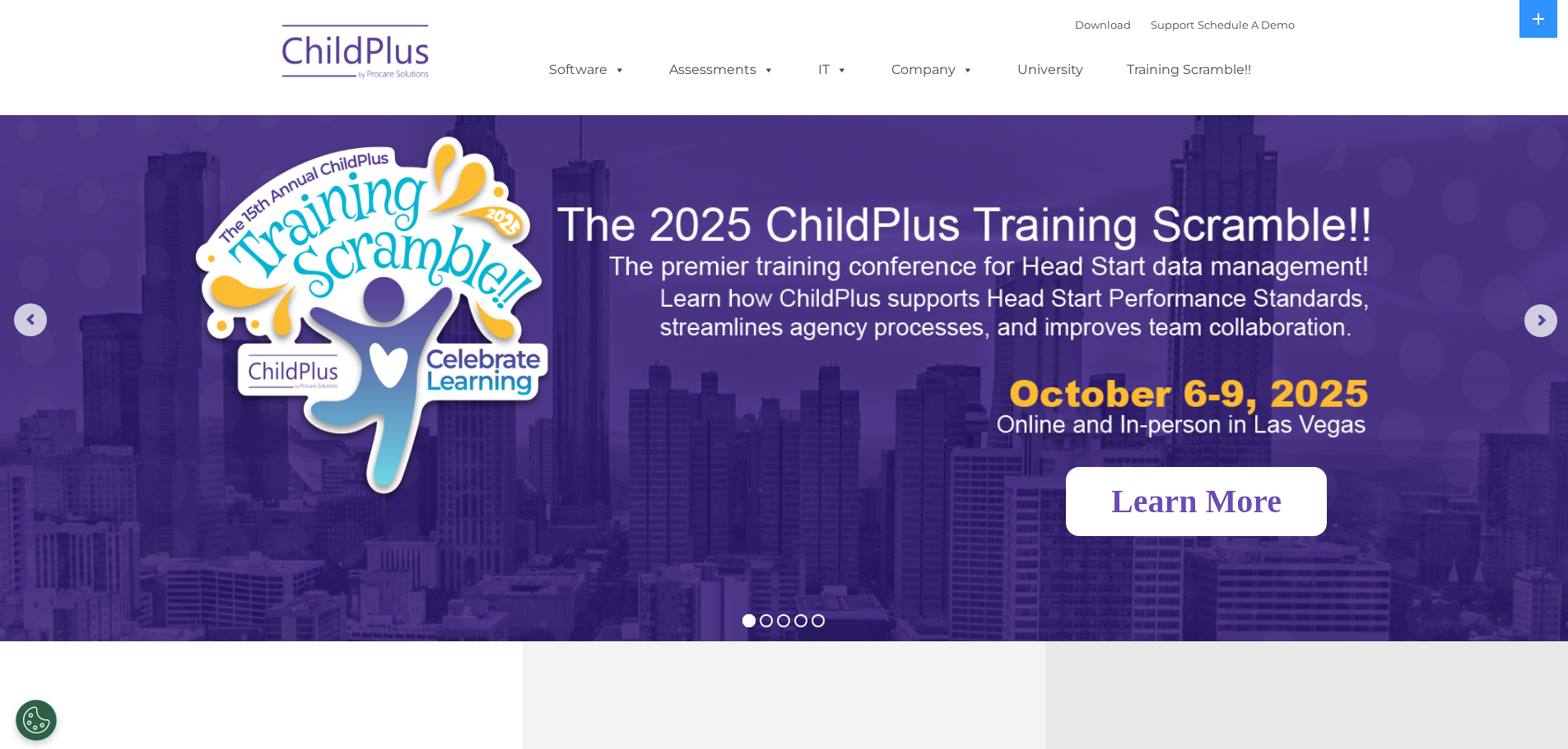
click at [1189, 525] on link "Learn More" at bounding box center [1196, 502] width 261 height 69
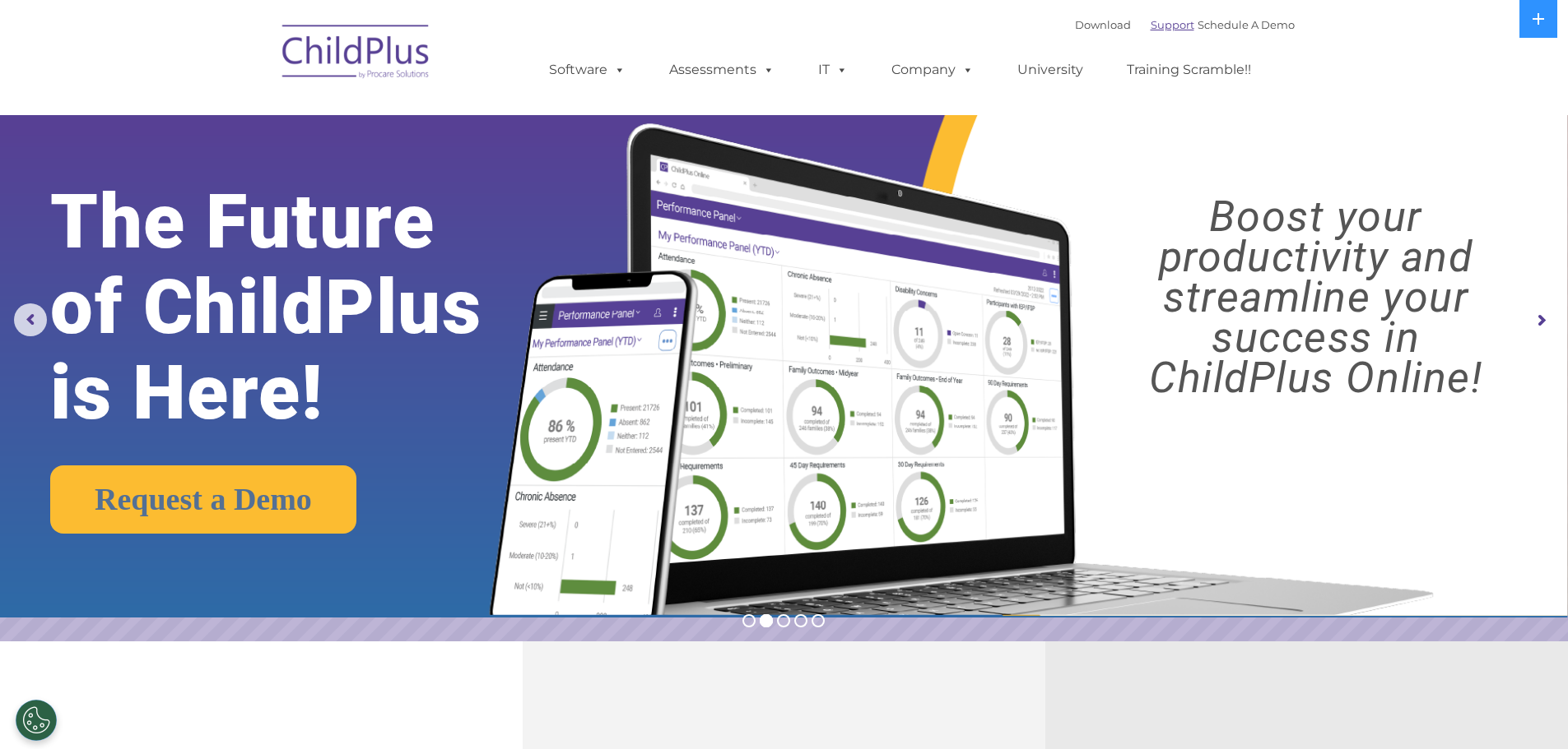
click at [1151, 25] on link "Support" at bounding box center [1172, 25] width 44 height 13
